Goal: Check status: Check status

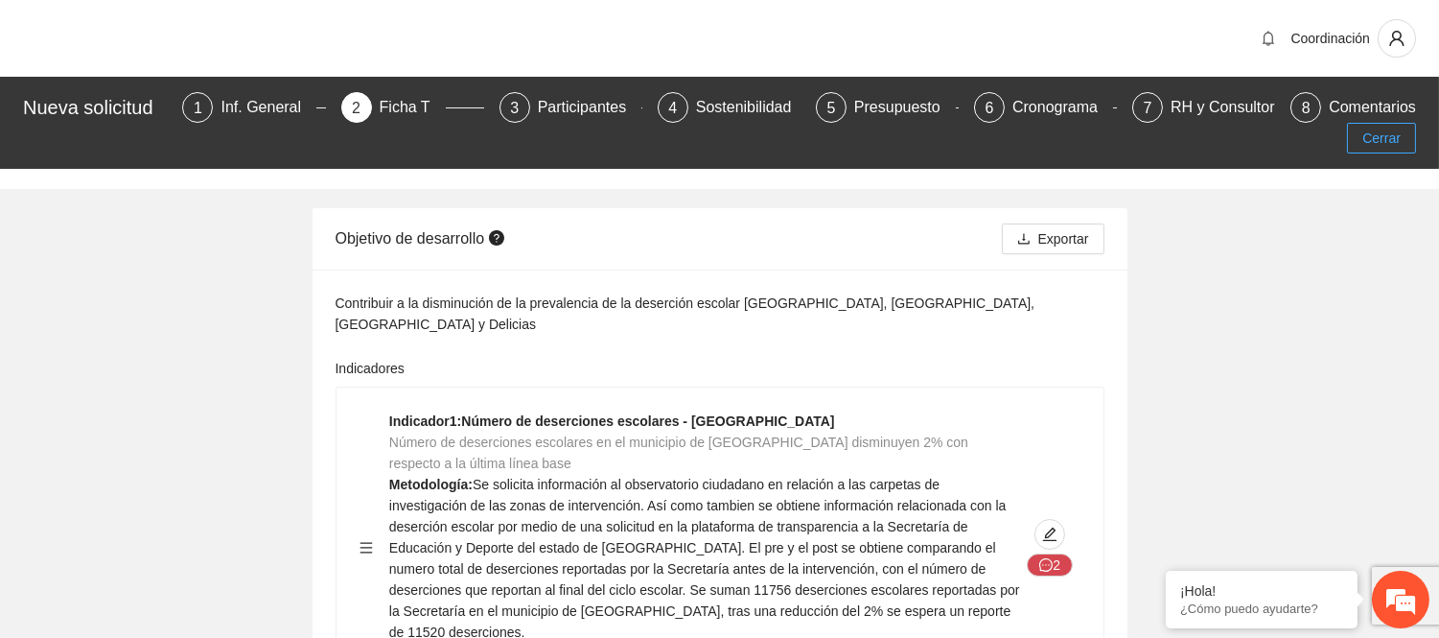
click at [1387, 147] on span "Cerrar" at bounding box center [1382, 138] width 38 height 21
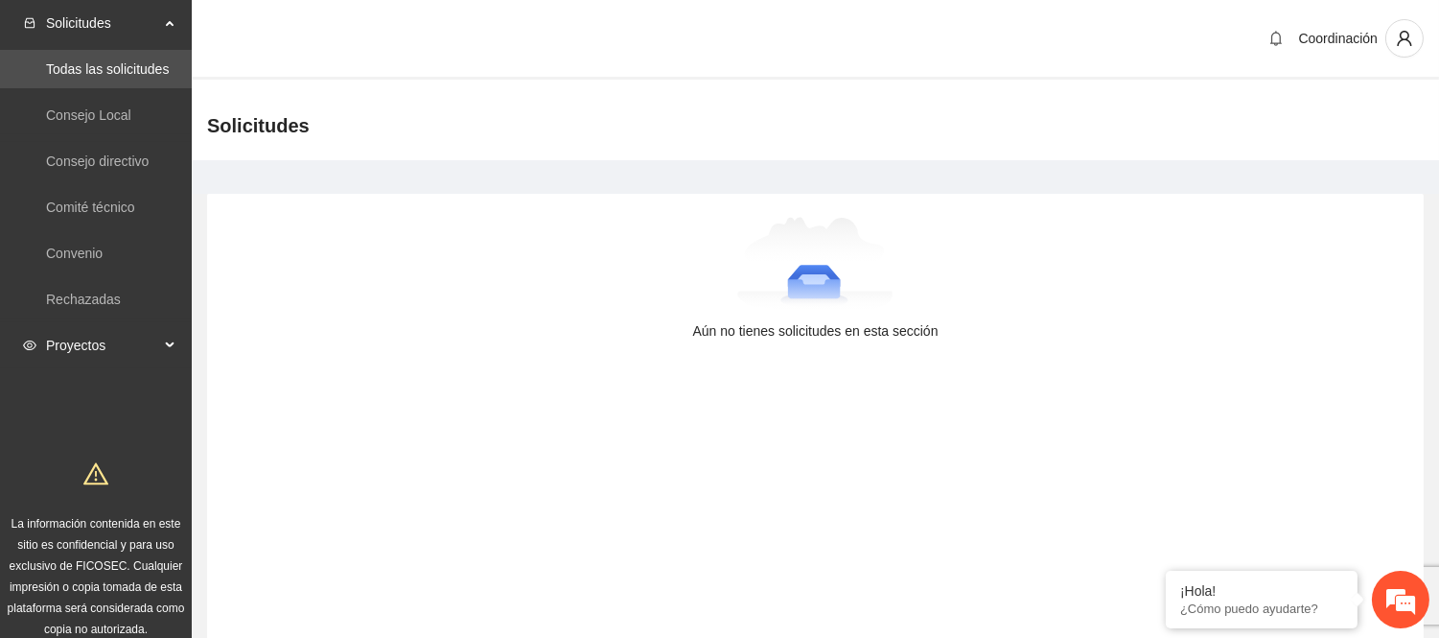
click at [127, 332] on span "Proyectos" at bounding box center [102, 345] width 113 height 38
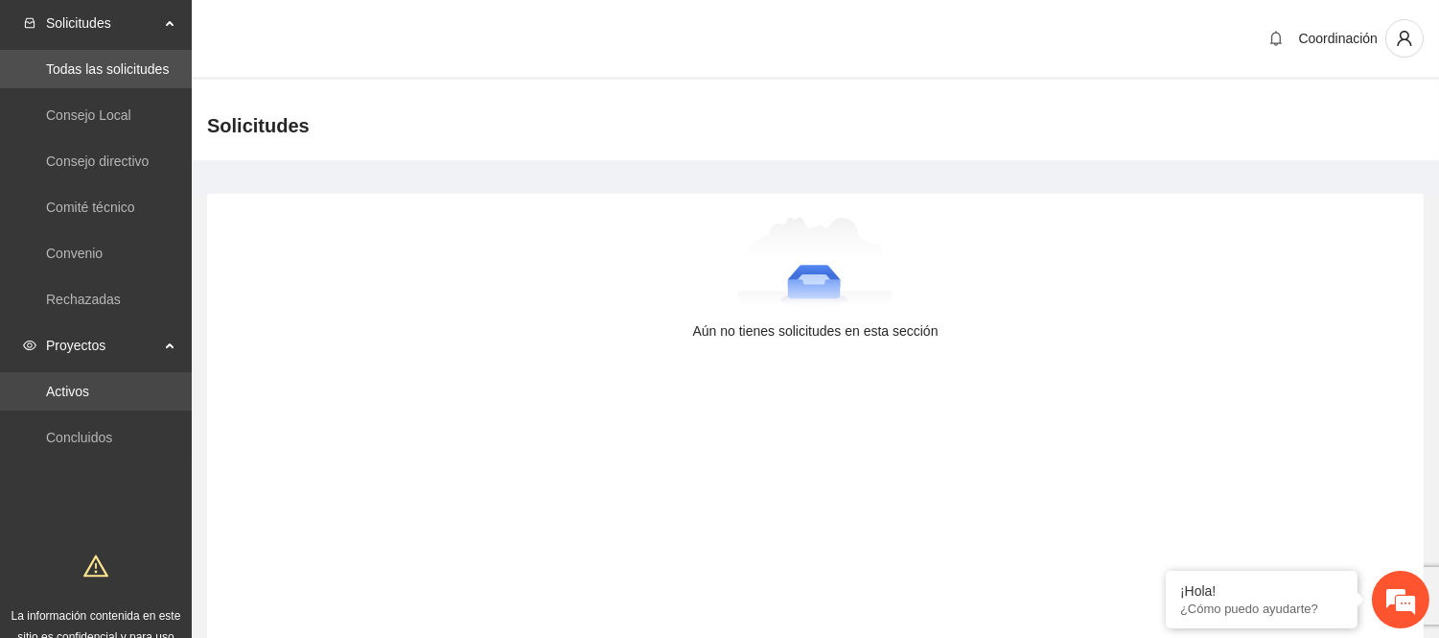
click at [89, 387] on link "Activos" at bounding box center [67, 391] width 43 height 15
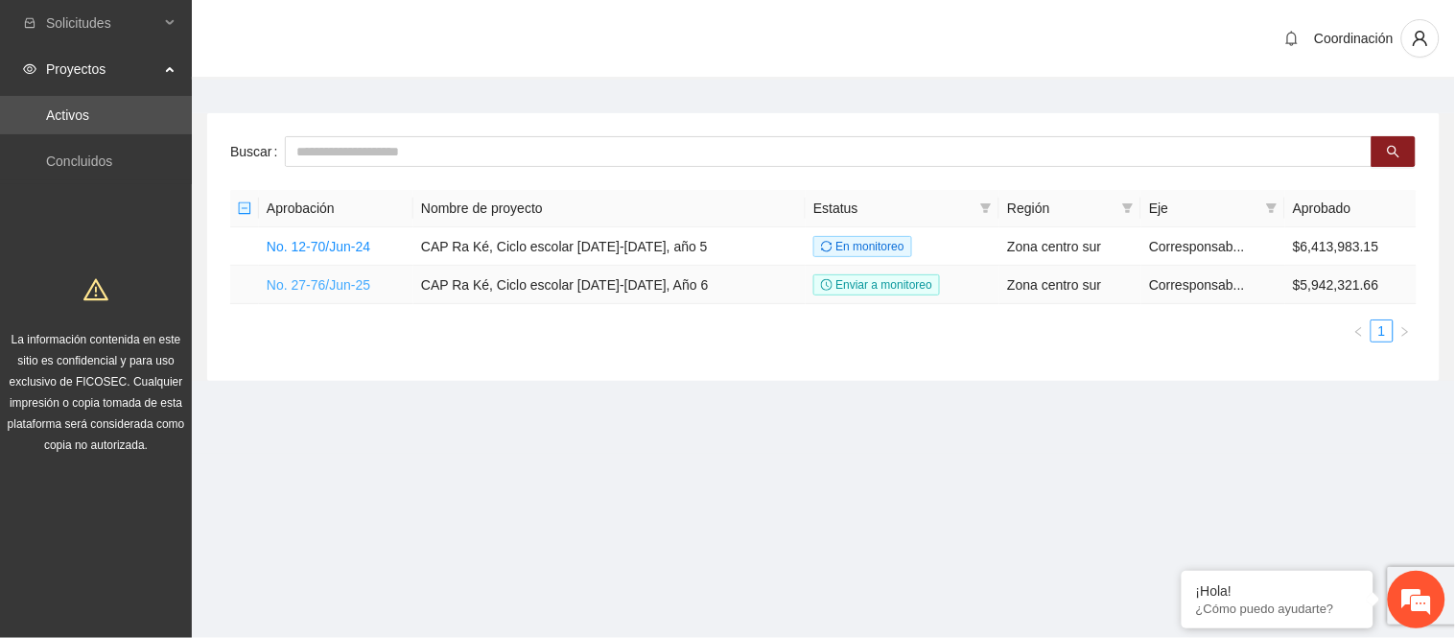
click at [324, 285] on link "No. 27-76/Jun-25" at bounding box center [319, 284] width 104 height 15
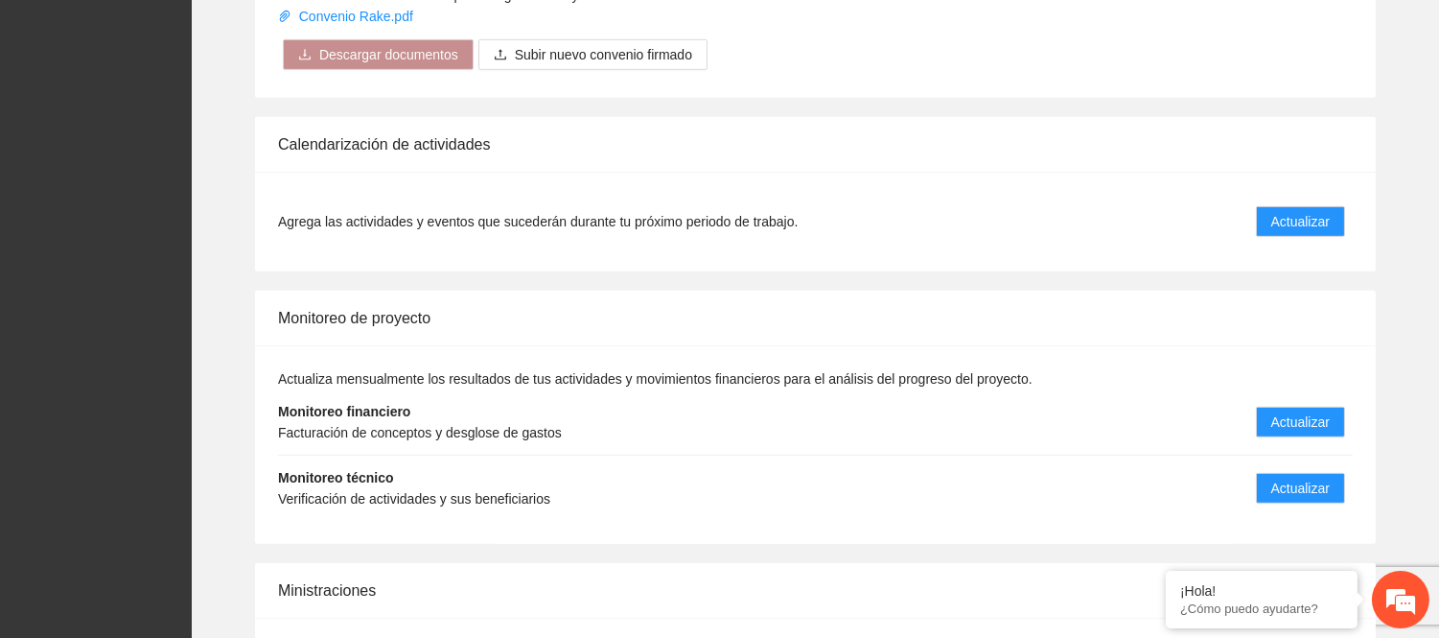
scroll to position [2024, 0]
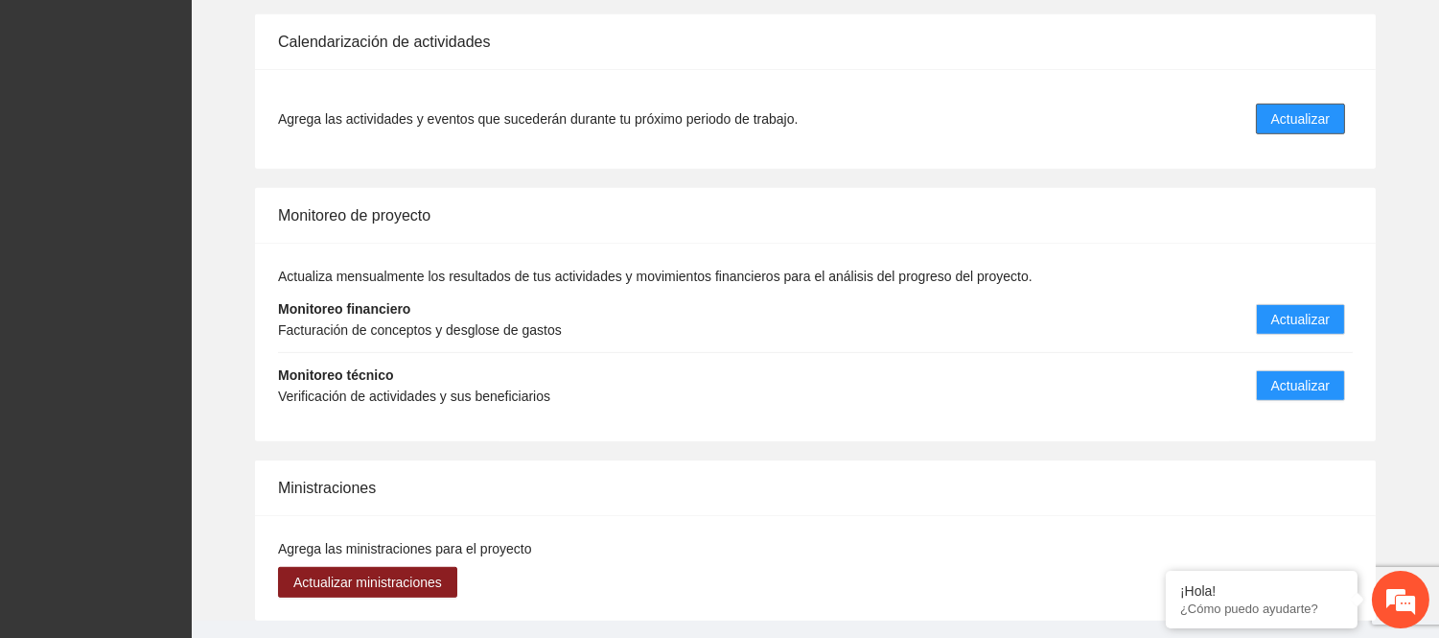
click at [1323, 108] on span "Actualizar" at bounding box center [1301, 118] width 58 height 21
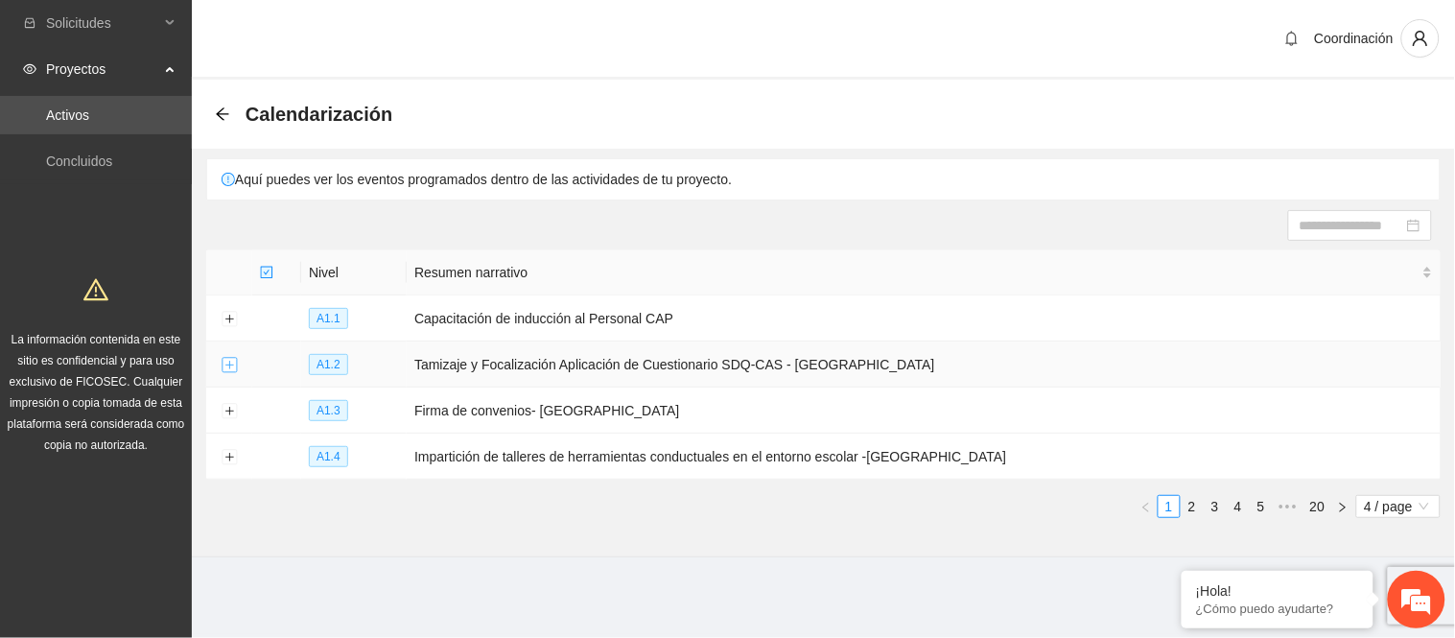
click at [224, 366] on button "Expand row" at bounding box center [229, 365] width 15 height 15
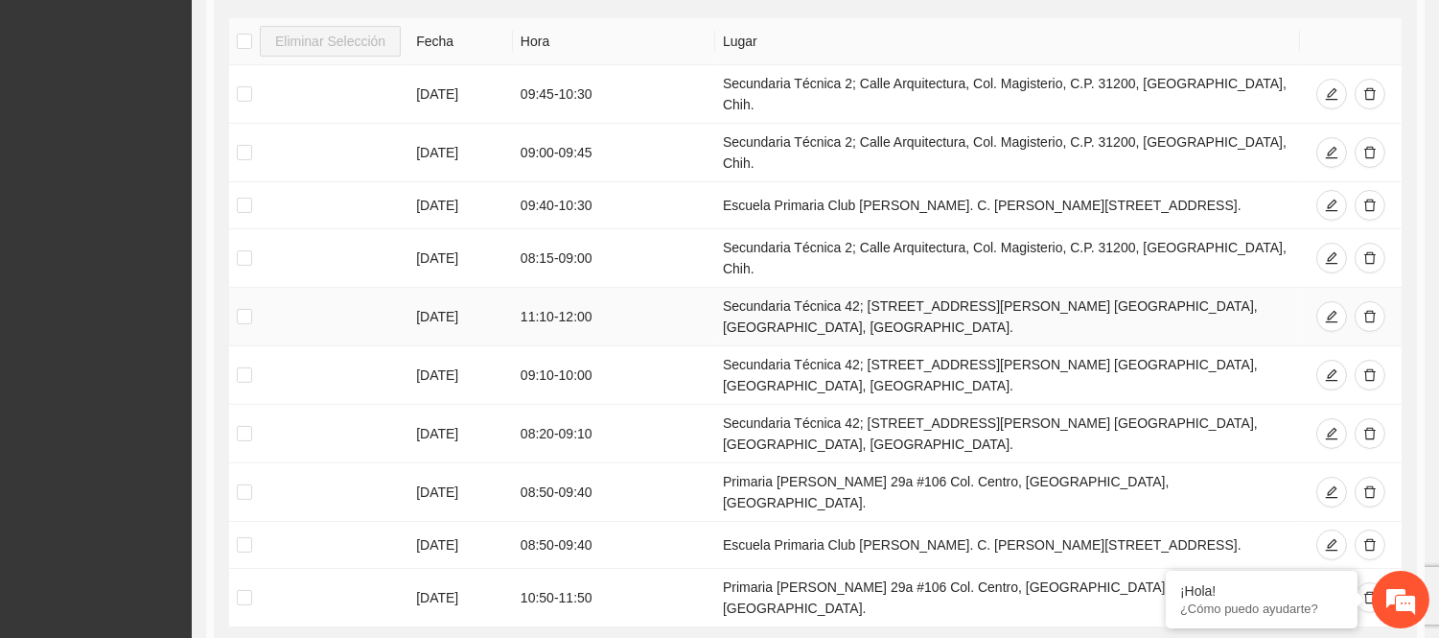
scroll to position [500, 0]
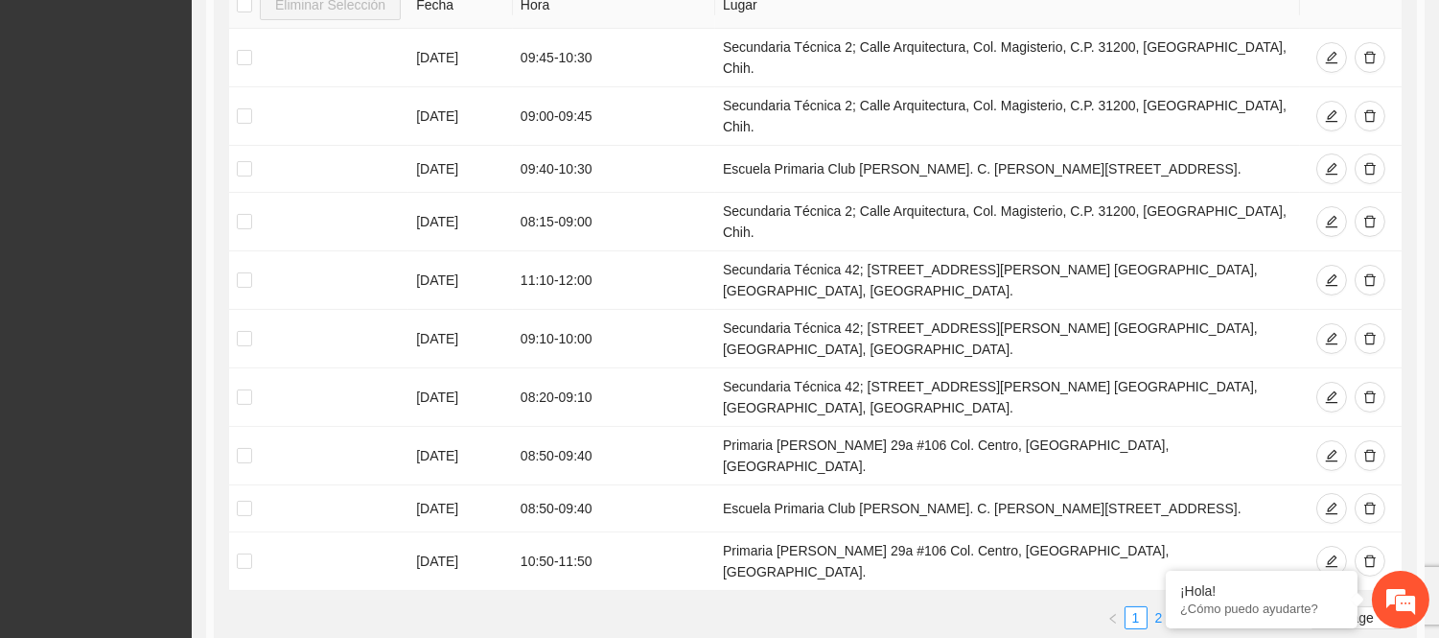
click at [1149, 607] on link "2" at bounding box center [1159, 617] width 21 height 21
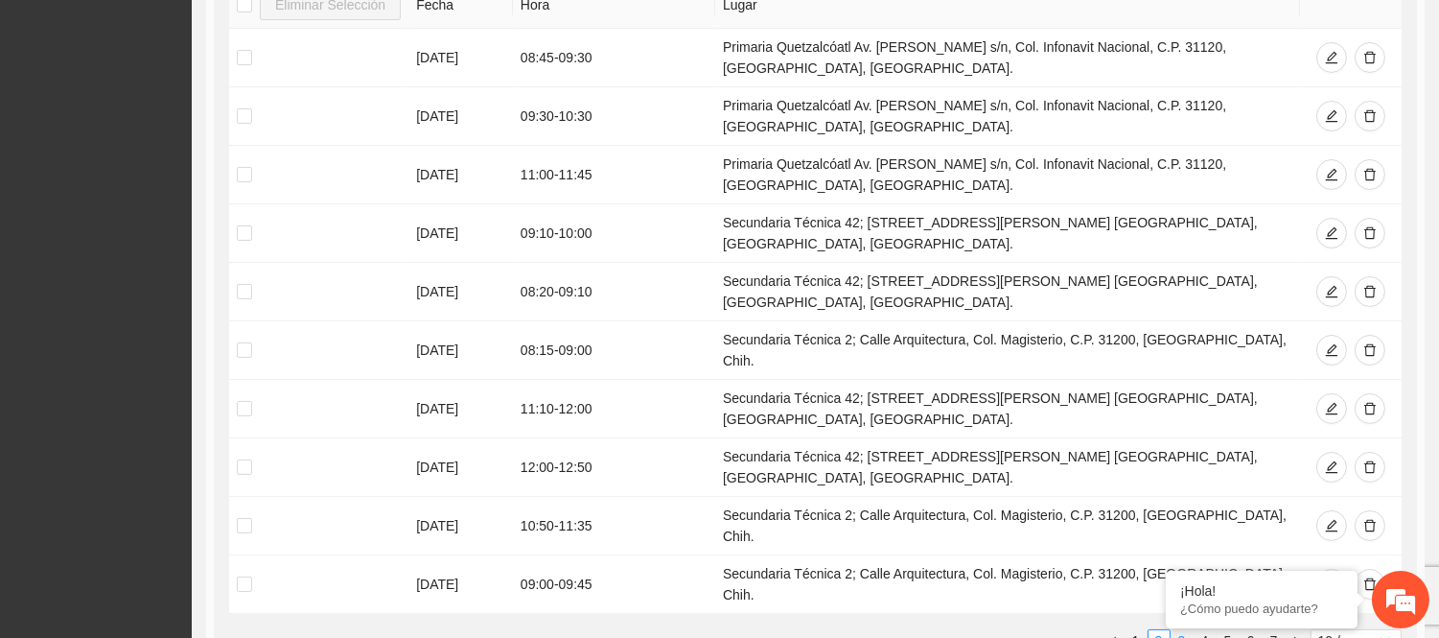
click at [1175, 630] on link "3" at bounding box center [1182, 640] width 21 height 21
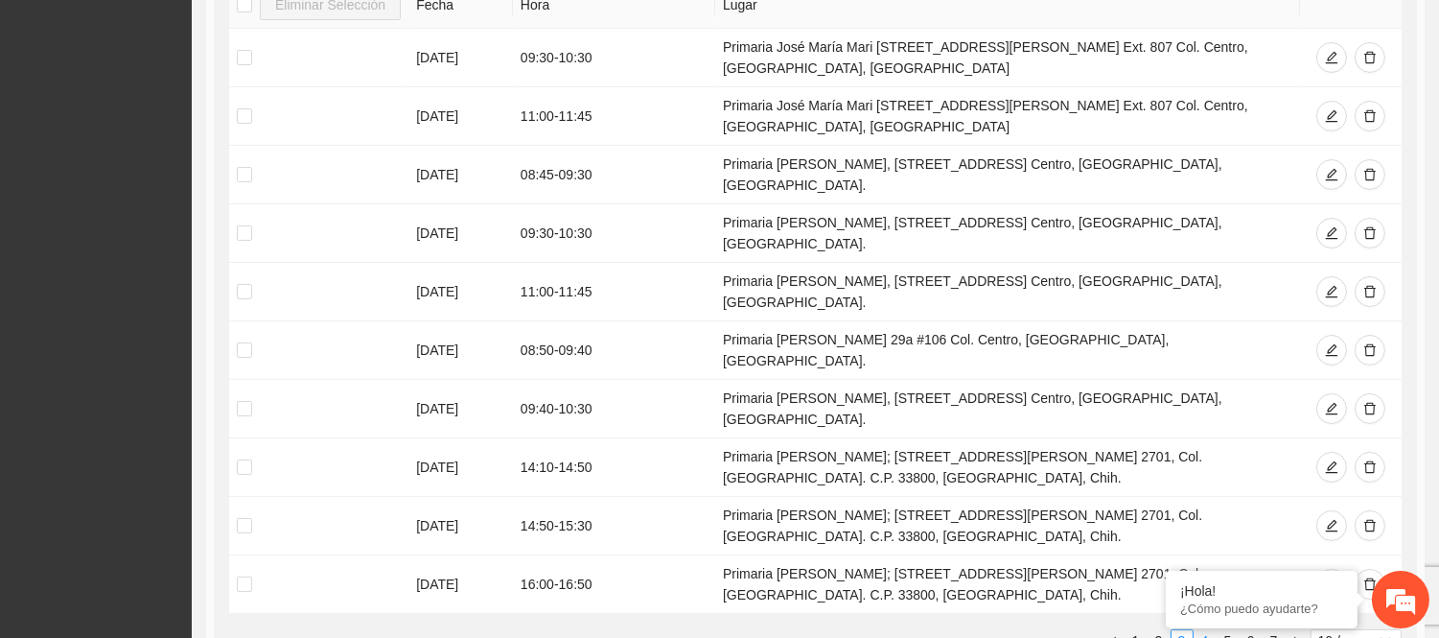
click at [1204, 630] on link "4" at bounding box center [1205, 640] width 21 height 21
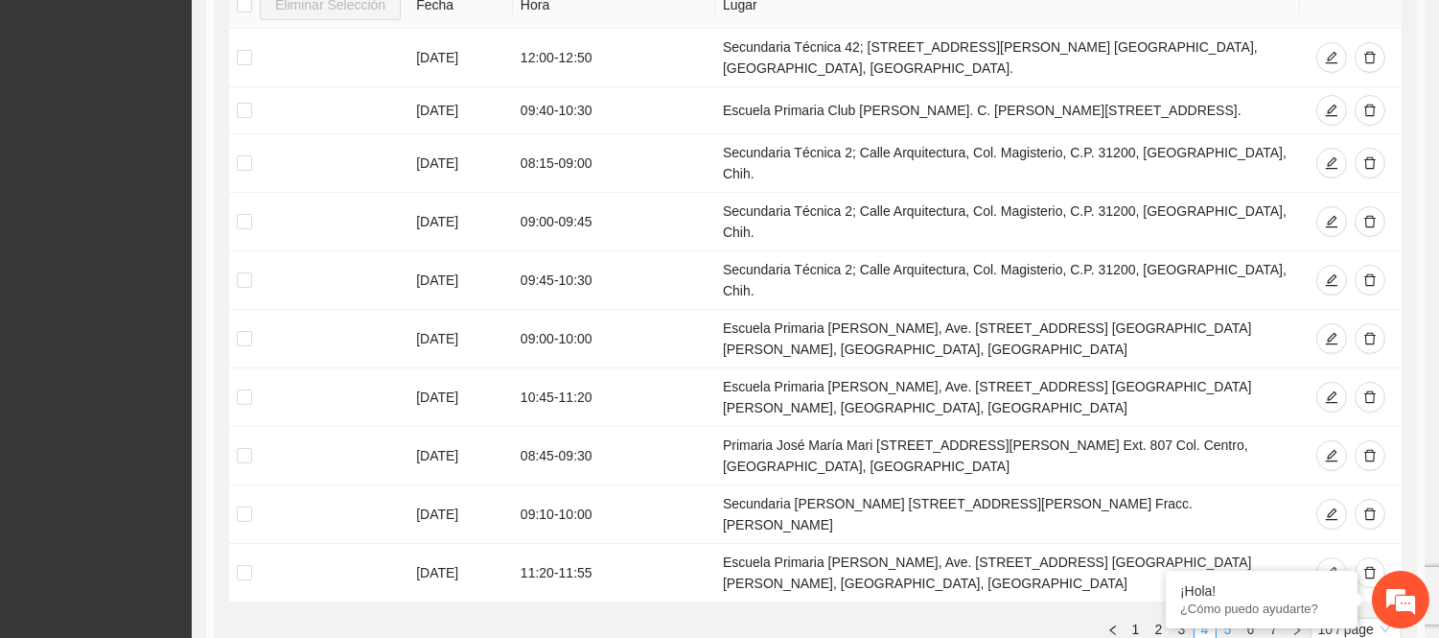
click at [1225, 619] on link "5" at bounding box center [1228, 629] width 21 height 21
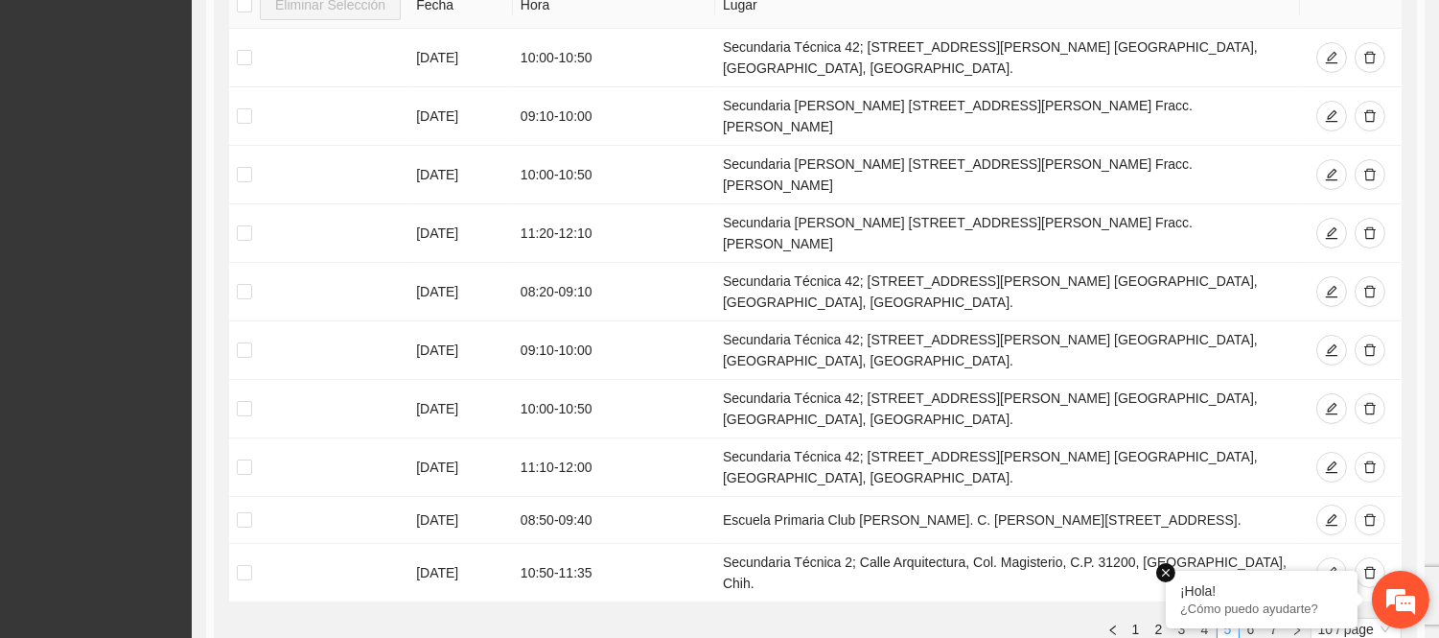
click at [1168, 571] on em at bounding box center [1166, 572] width 19 height 19
click at [1244, 619] on link "6" at bounding box center [1251, 629] width 21 height 21
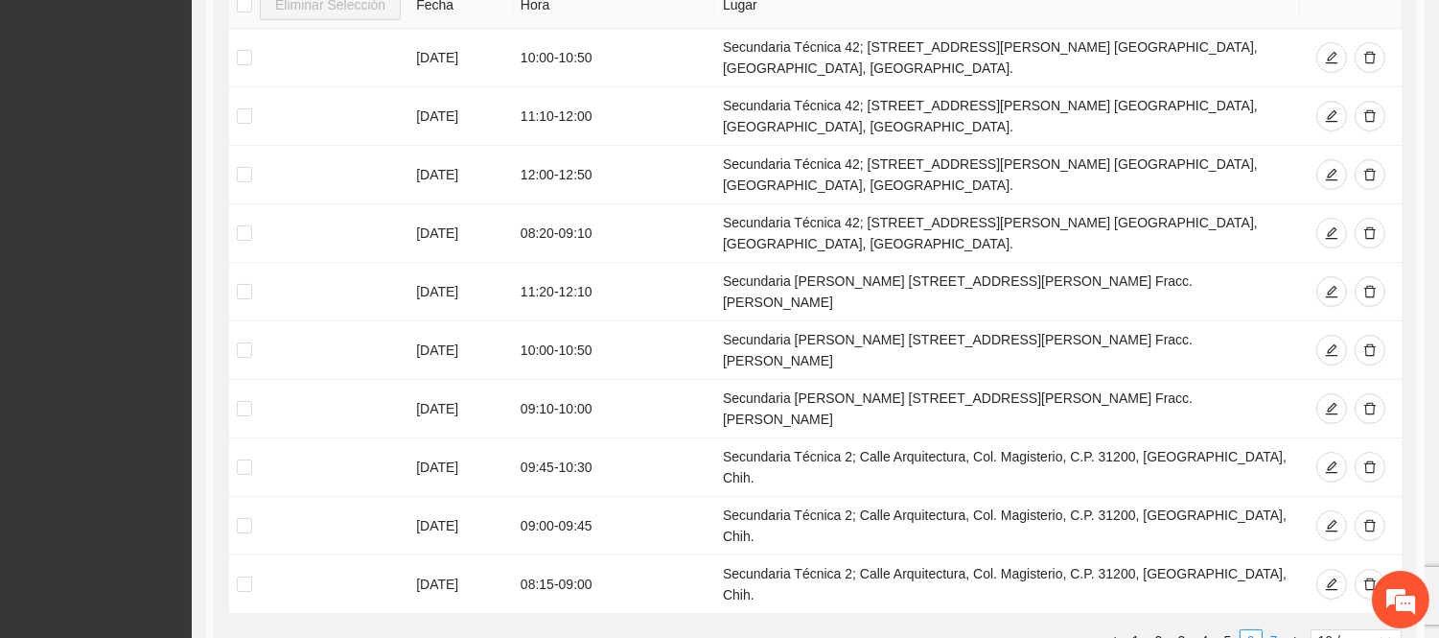
click at [1271, 630] on link "7" at bounding box center [1274, 640] width 21 height 21
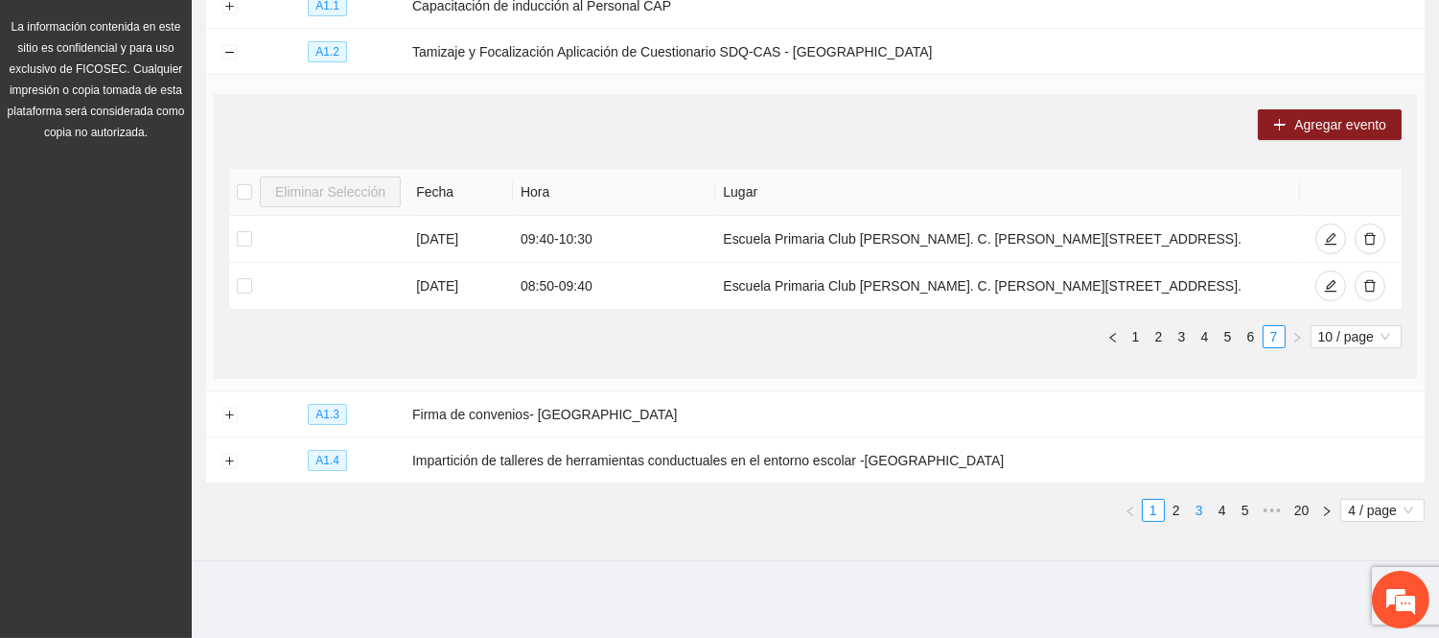
click at [1191, 515] on link "3" at bounding box center [1199, 510] width 21 height 21
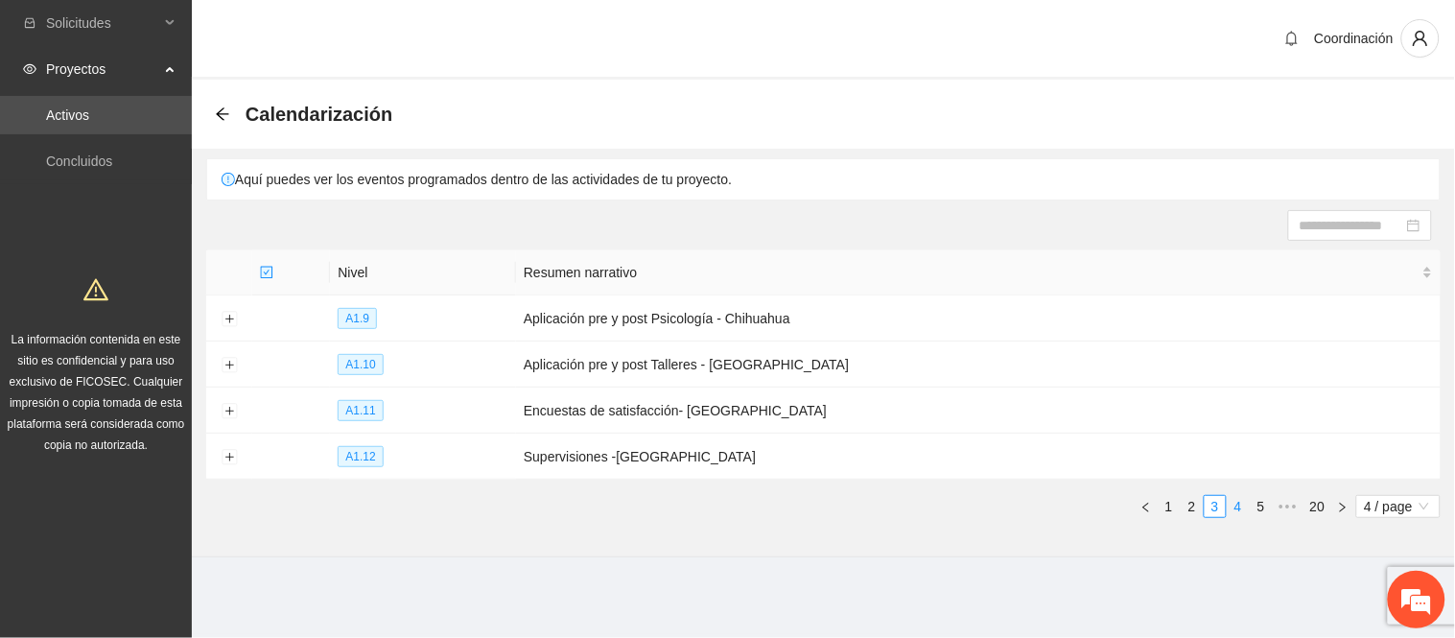
click at [1231, 508] on link "4" at bounding box center [1238, 506] width 21 height 21
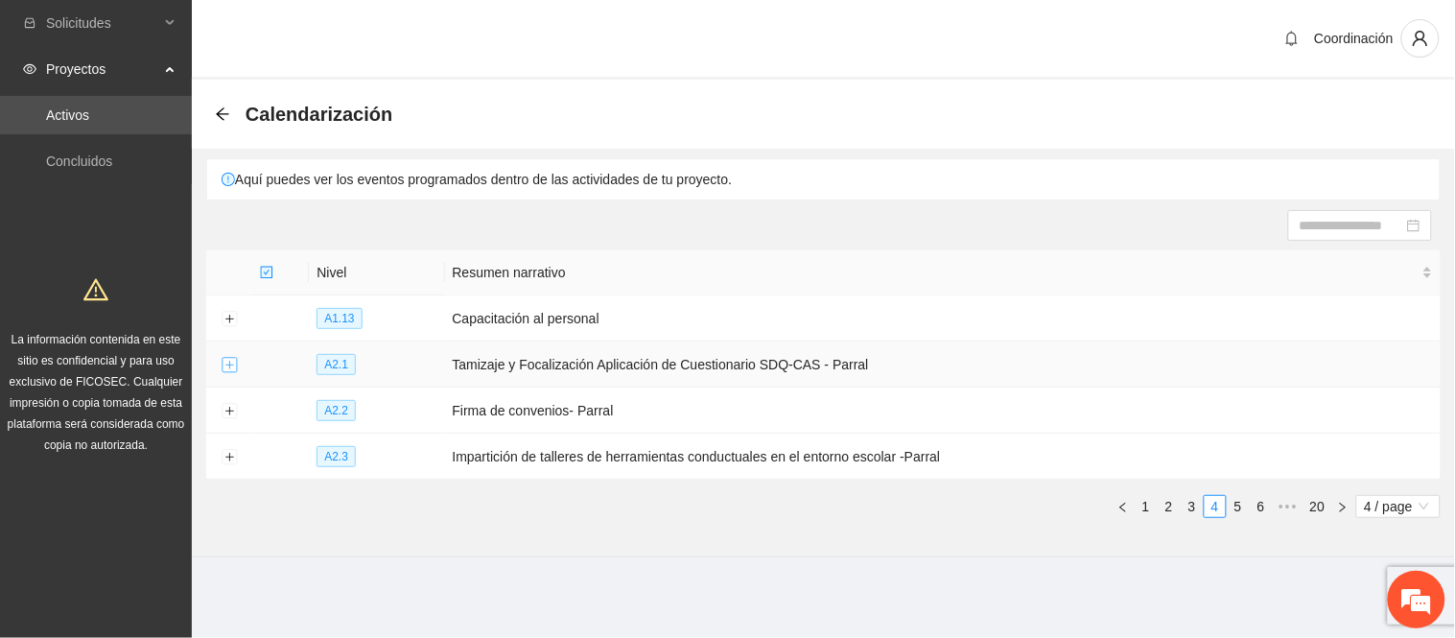
click at [226, 368] on button "Expand row" at bounding box center [229, 365] width 15 height 15
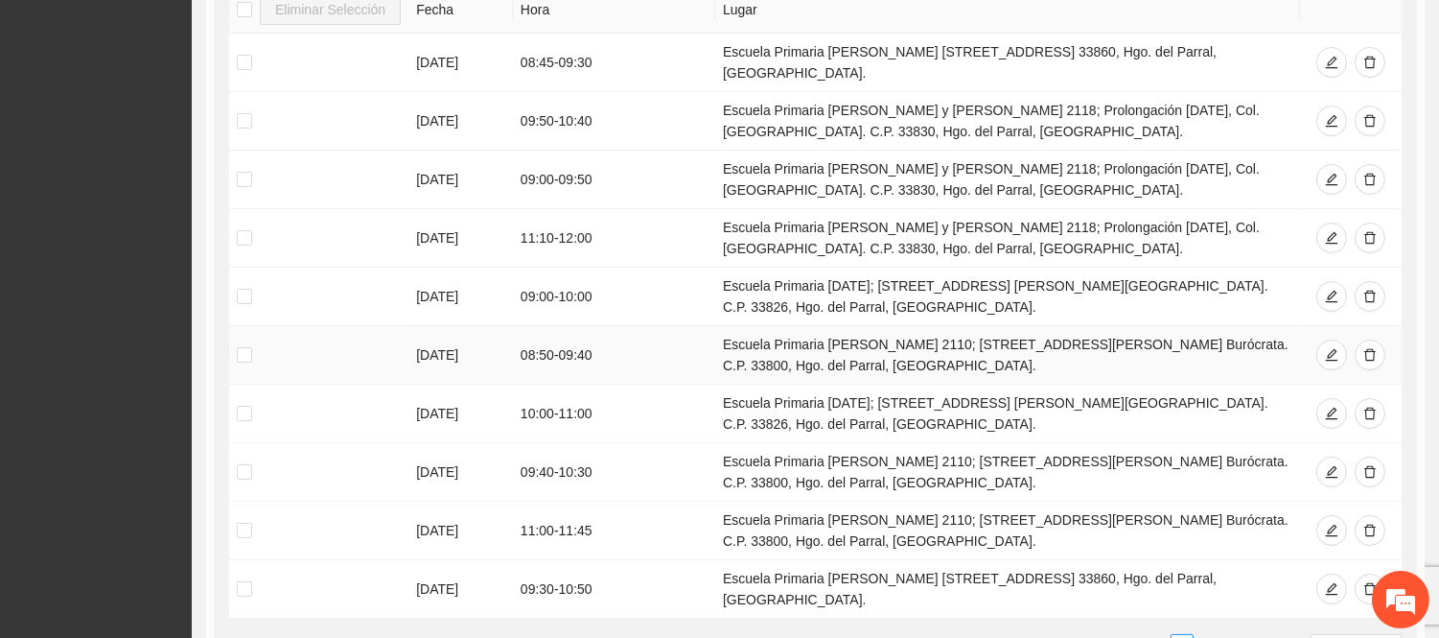
scroll to position [532, 0]
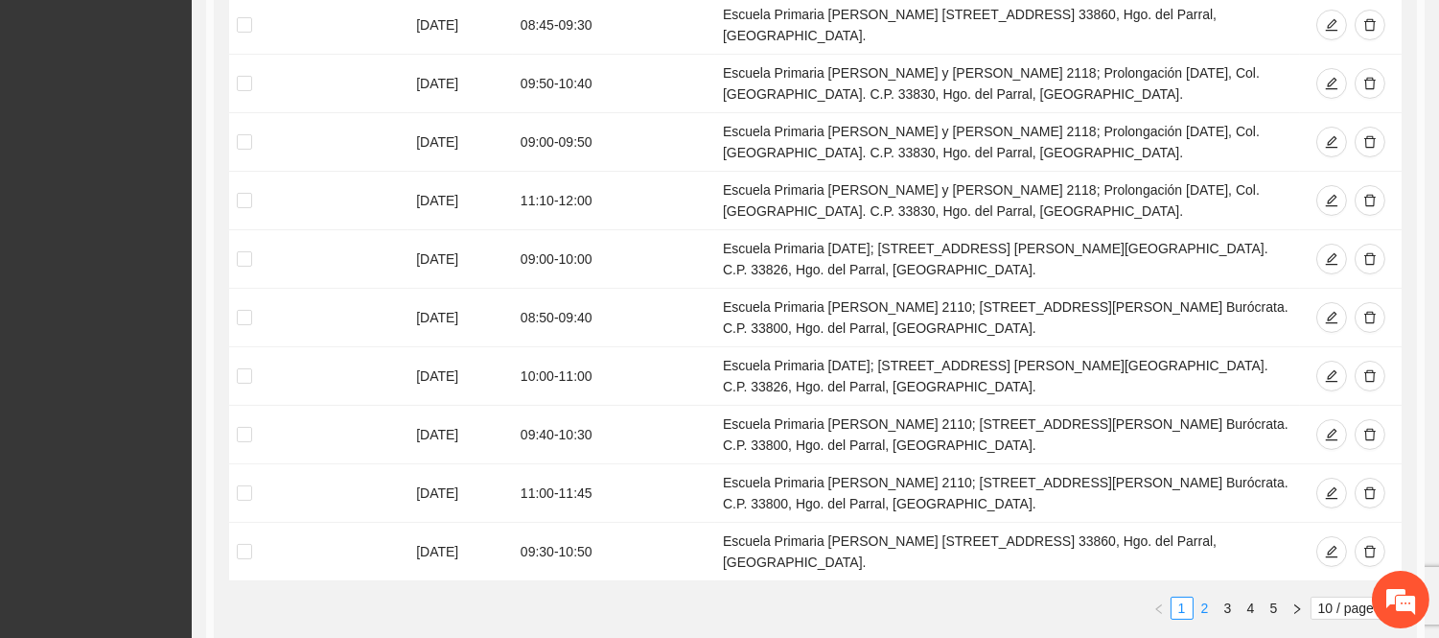
click at [1199, 597] on link "2" at bounding box center [1205, 607] width 21 height 21
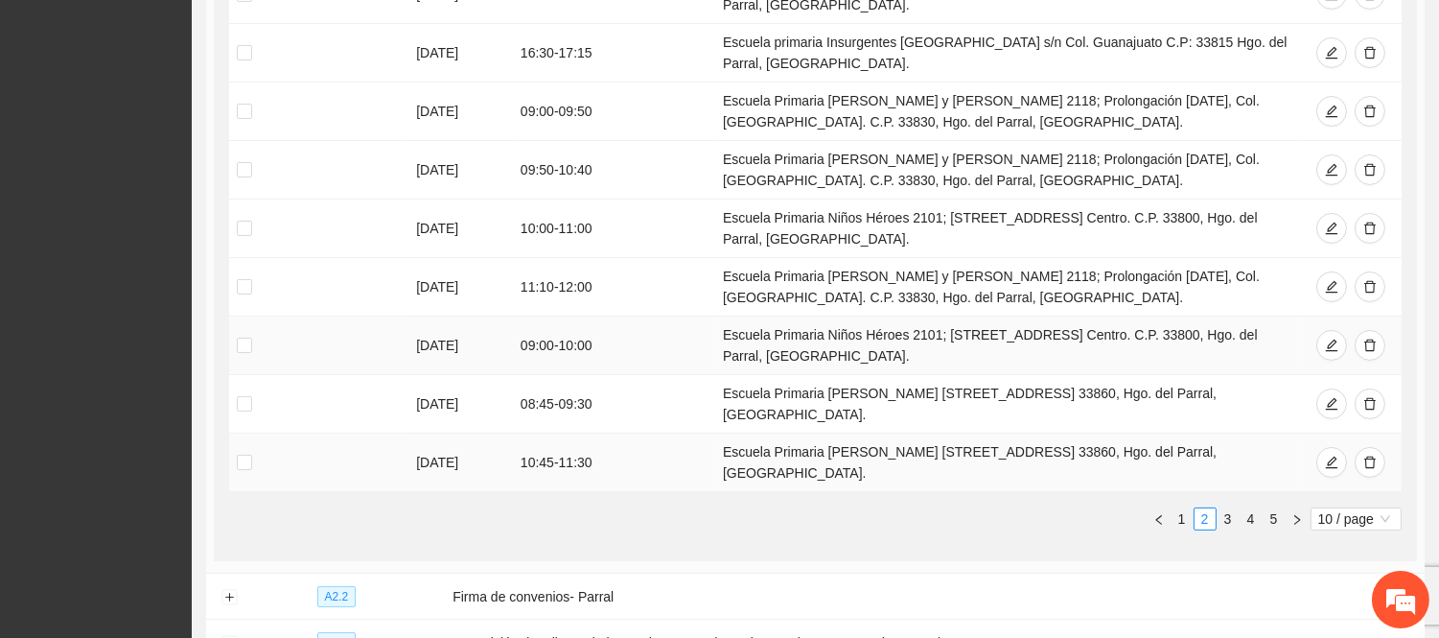
scroll to position [639, 0]
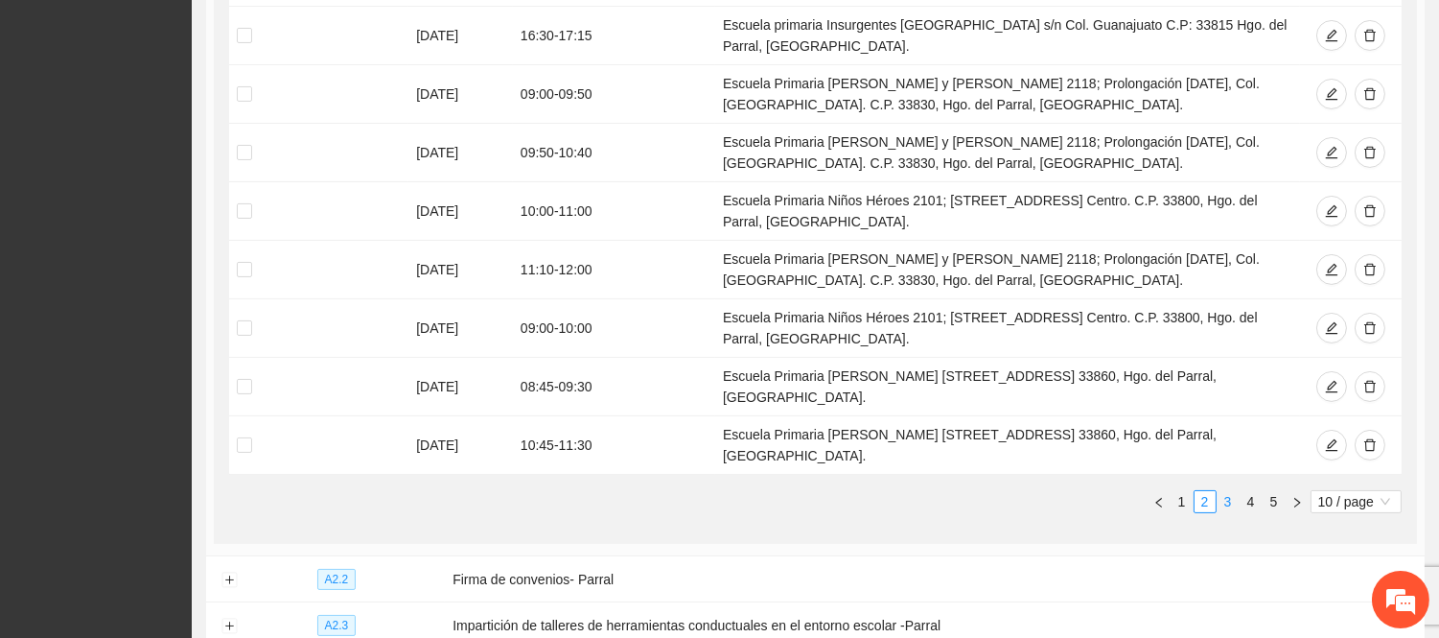
click at [1224, 491] on link "3" at bounding box center [1228, 501] width 21 height 21
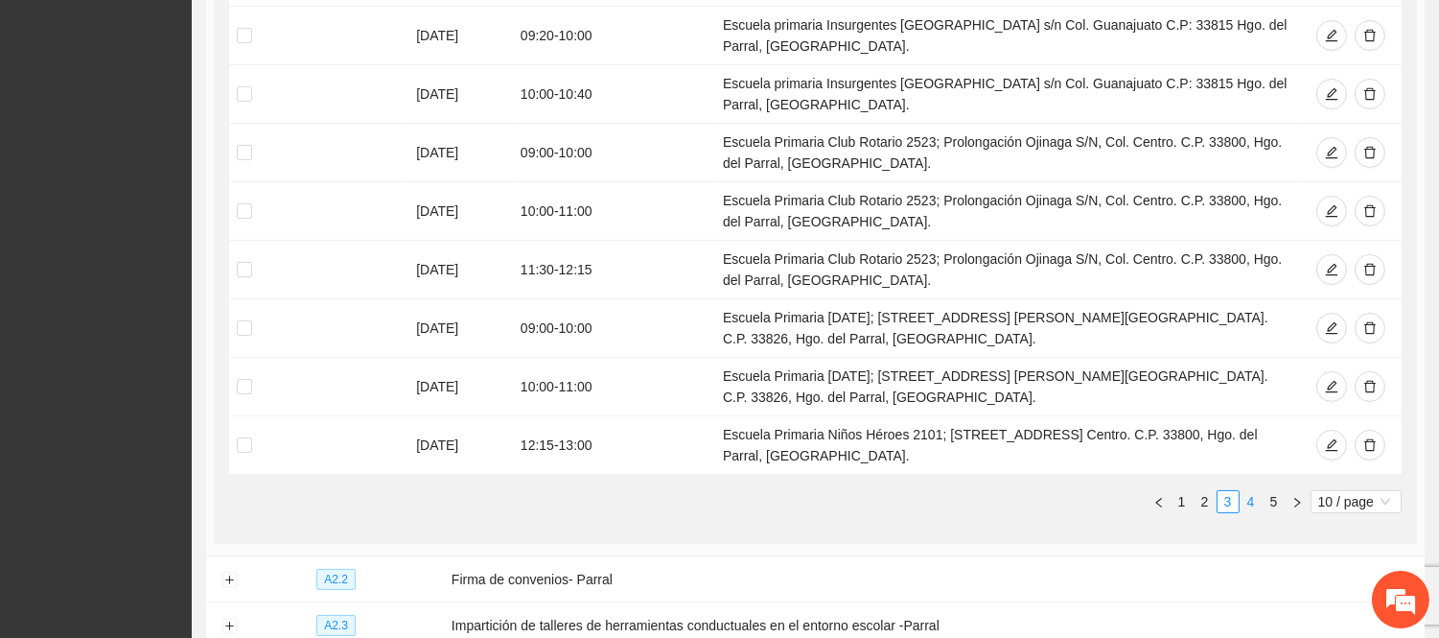
click at [1243, 502] on link "4" at bounding box center [1251, 501] width 21 height 21
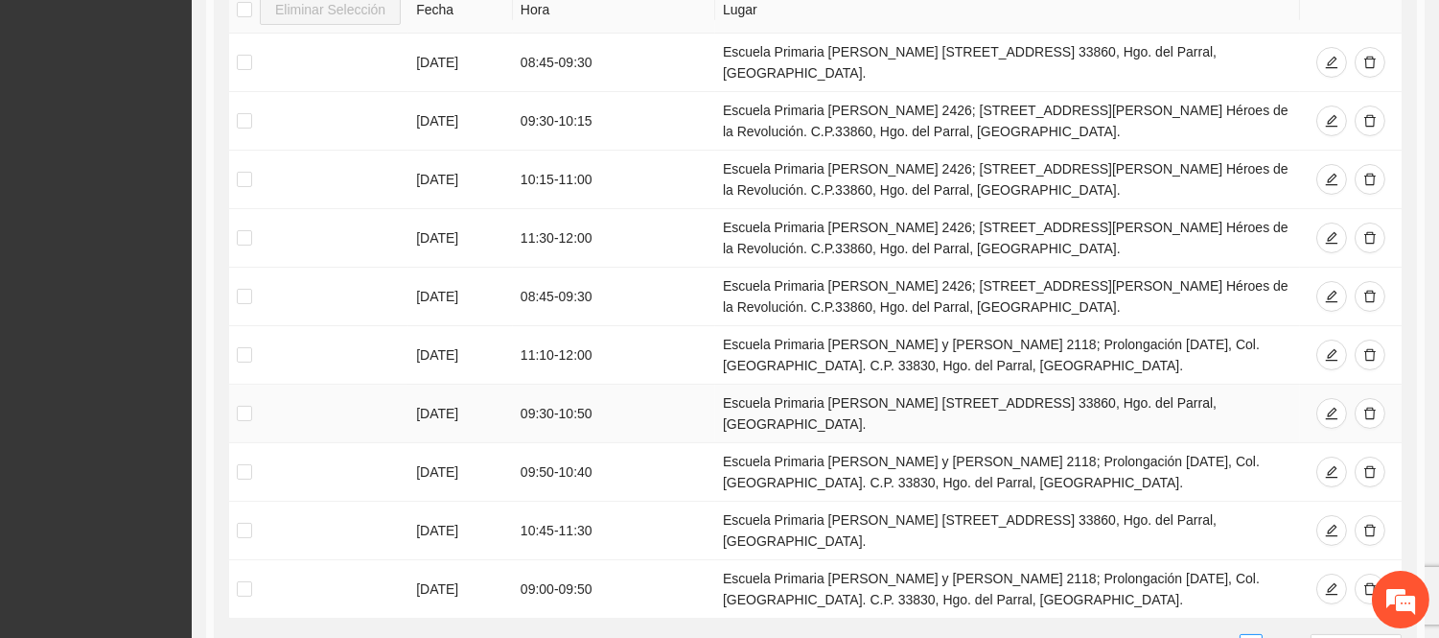
scroll to position [532, 0]
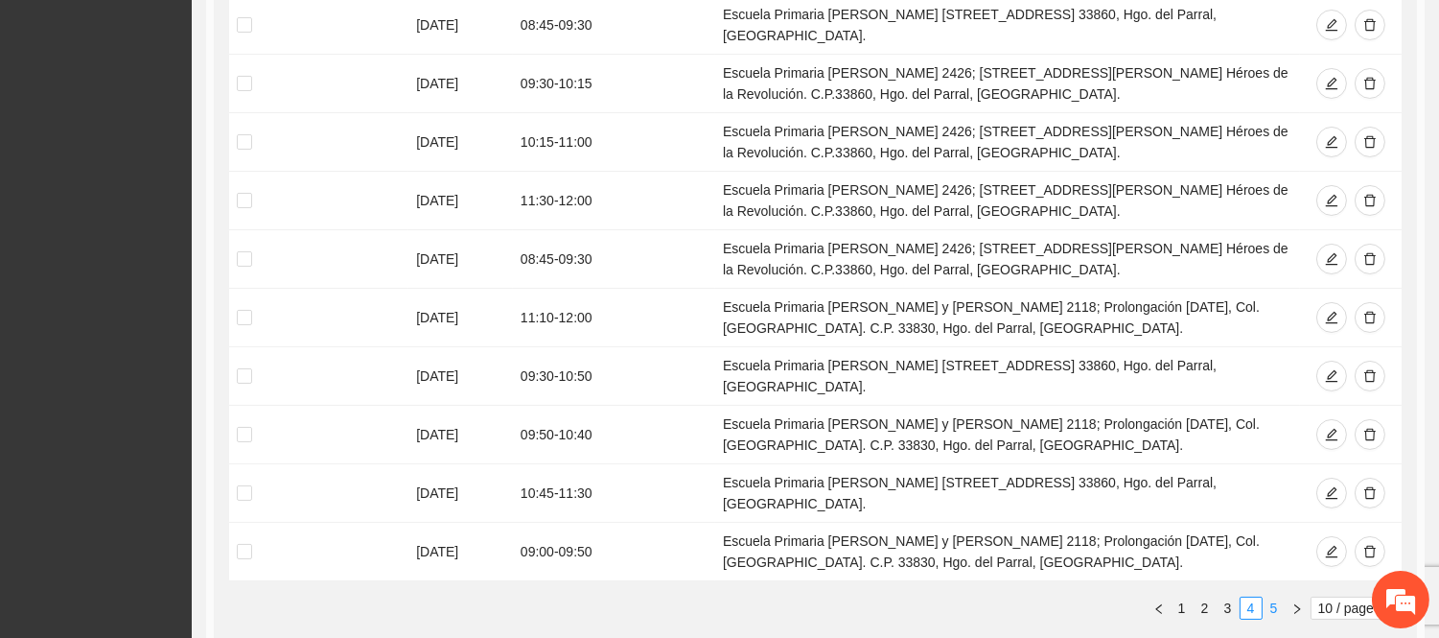
click at [1280, 597] on link "5" at bounding box center [1274, 607] width 21 height 21
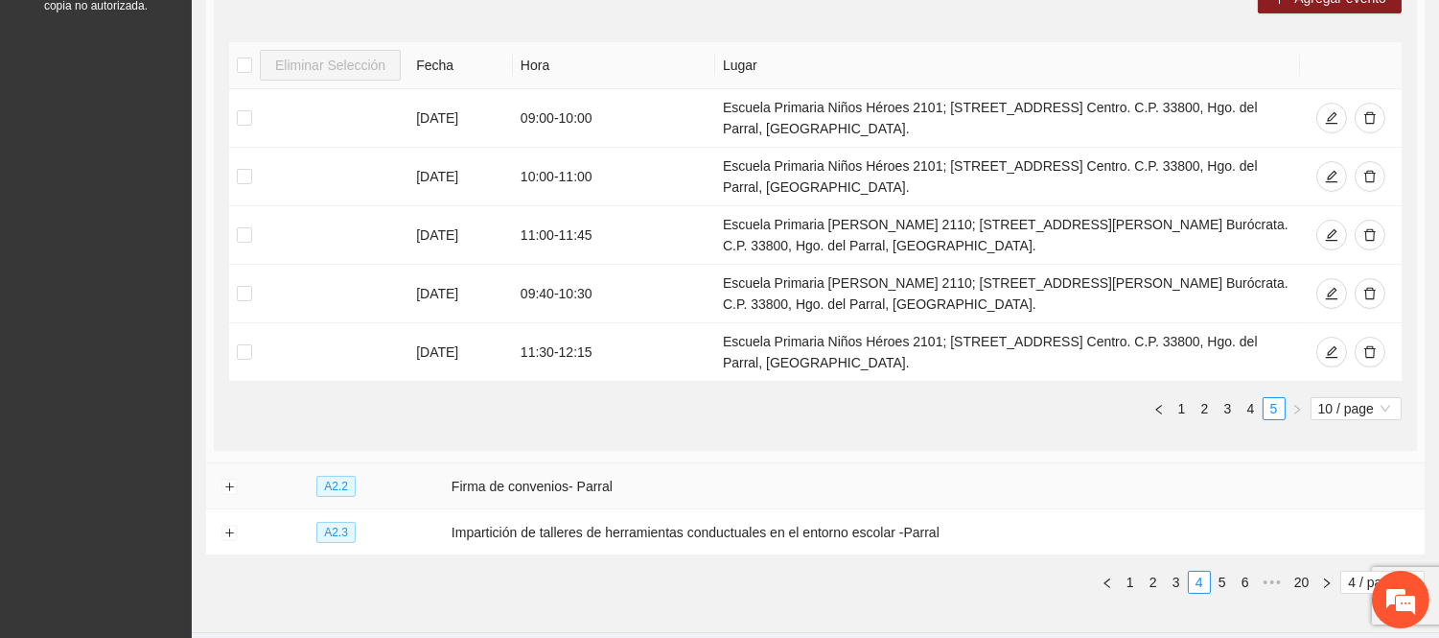
scroll to position [406, 0]
